Goal: Information Seeking & Learning: Learn about a topic

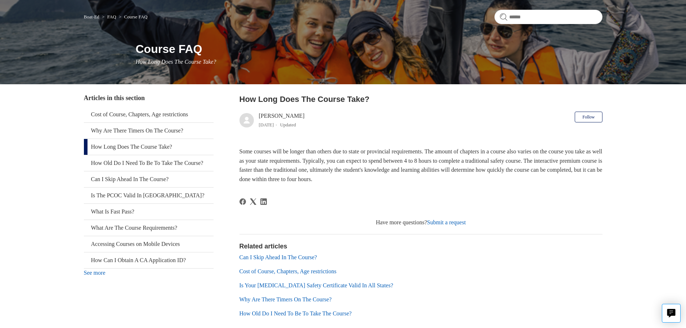
scroll to position [72, 0]
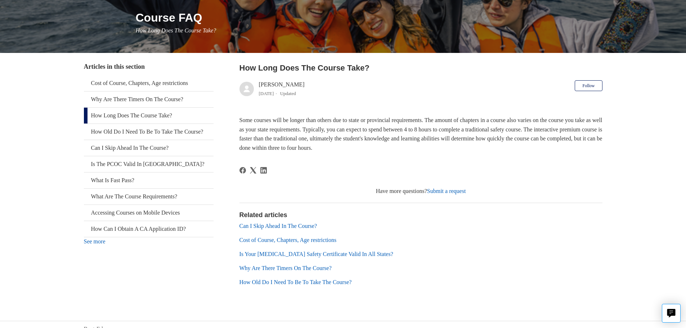
scroll to position [94, 0]
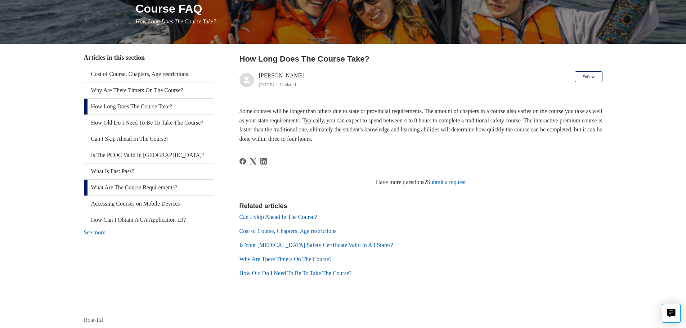
click at [139, 191] on link "What Are The Course Requirements?" at bounding box center [149, 188] width 130 height 16
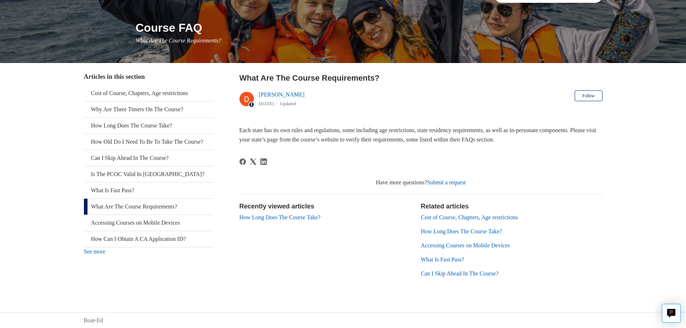
scroll to position [76, 0]
click at [135, 91] on link "Cost of Course, Chapters, Age restrictions" at bounding box center [149, 93] width 130 height 16
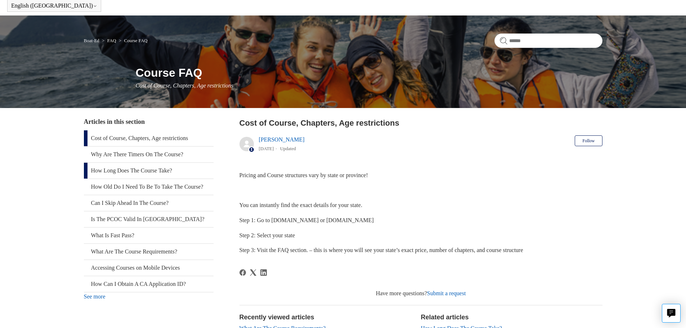
scroll to position [72, 0]
